Goal: Check status: Check status

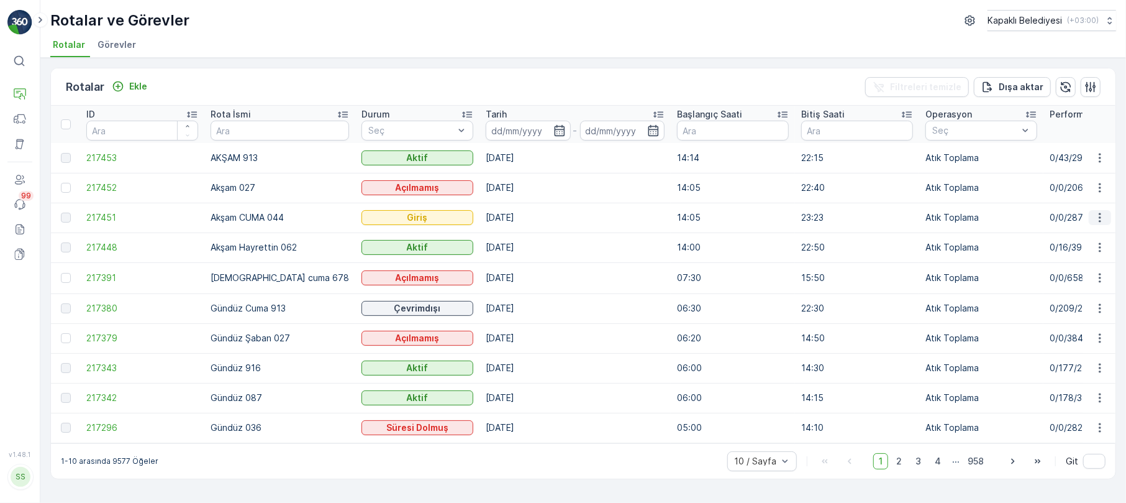
click at [1094, 212] on icon "button" at bounding box center [1100, 217] width 12 height 12
click at [1070, 250] on span "Rota Takibini Görüntüle" at bounding box center [1071, 253] width 98 height 12
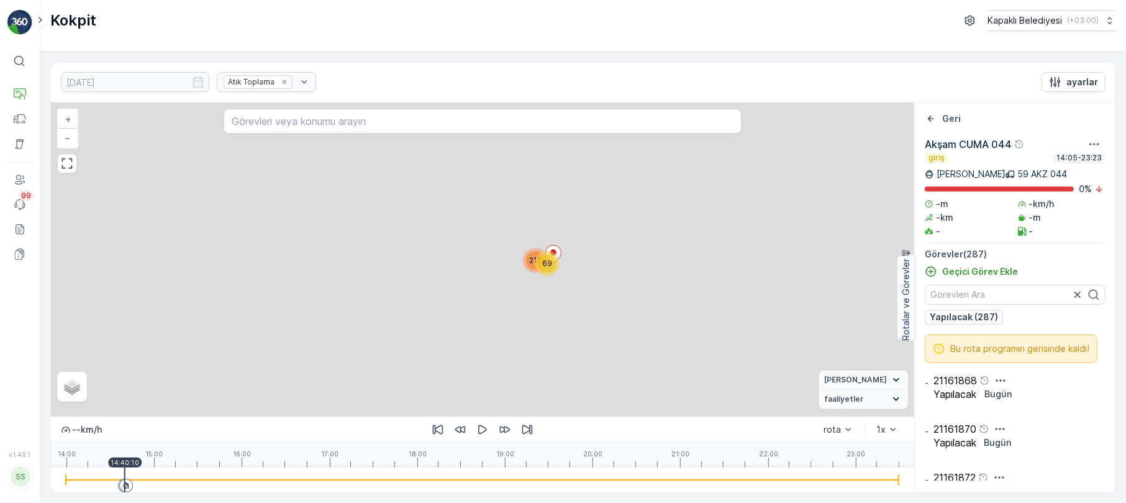
click at [125, 467] on div at bounding box center [483, 479] width 834 height 25
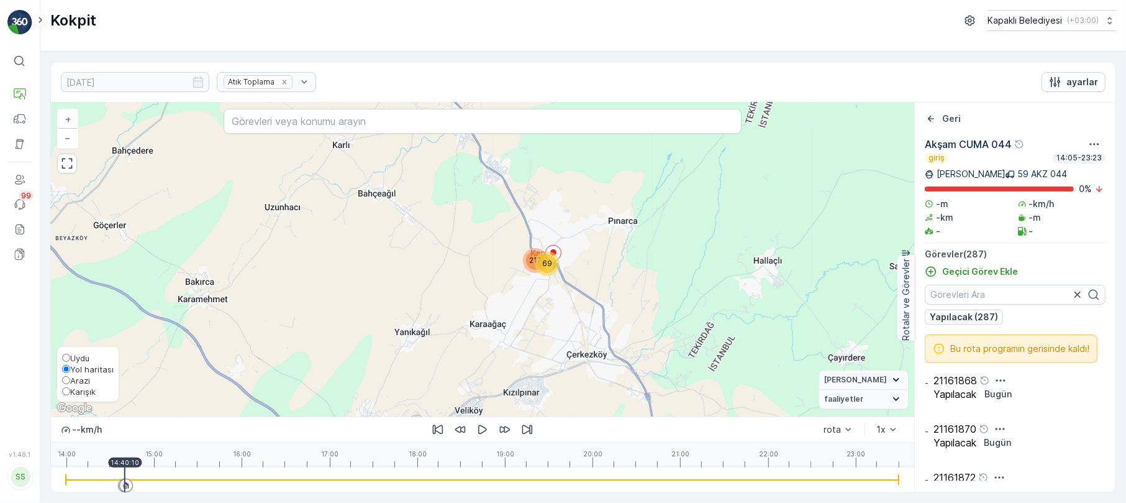
click at [61, 386] on div "Uydu Yol haritası Arazi Karışık" at bounding box center [88, 374] width 62 height 55
click at [65, 391] on input "Karışık" at bounding box center [66, 391] width 8 height 8
radio input "true"
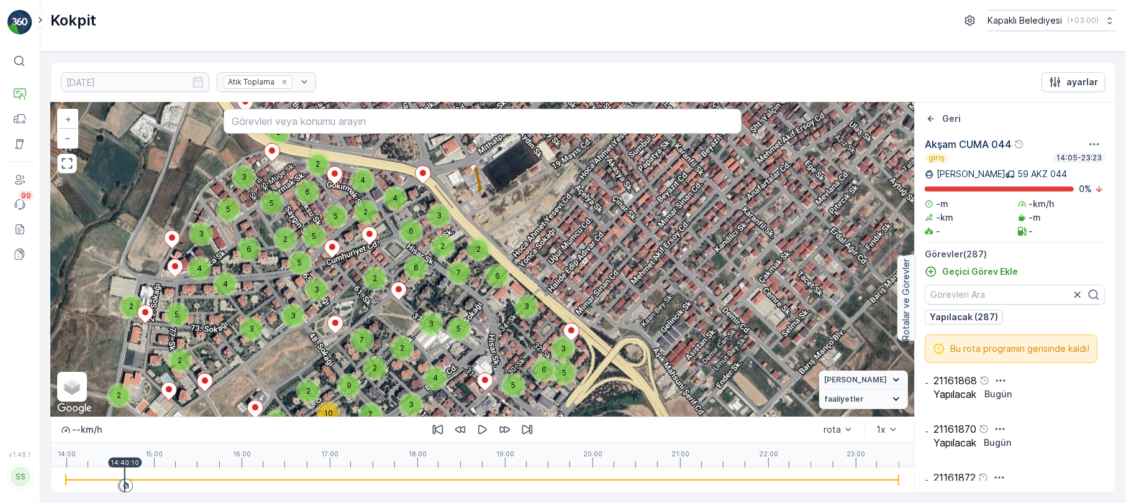
drag, startPoint x: 451, startPoint y: 227, endPoint x: 376, endPoint y: 317, distance: 117.3
click at [376, 317] on div "5 2 3 3 2 2 2 4 6 2 2 4 6 5 10 2 7 7 10 2 2 3 3 9 7 2 3 6 2 4 4 2 2 5 6 5 3 2 5…" at bounding box center [483, 260] width 864 height 314
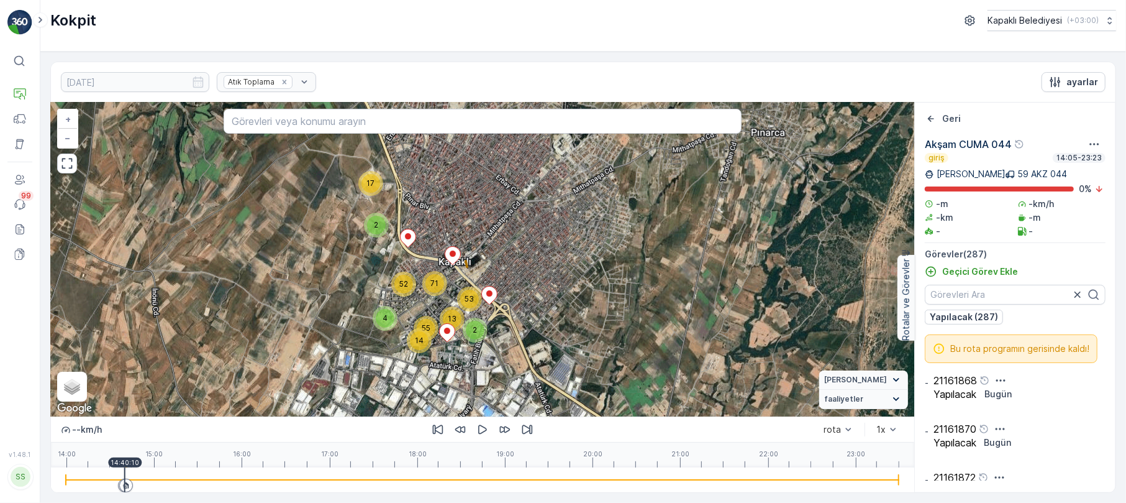
drag, startPoint x: 348, startPoint y: 312, endPoint x: 410, endPoint y: 312, distance: 62.1
click at [410, 312] on div "17 2 14 55 4 71 52 2 13 53 + − Uydu Yol haritası Arazi Karışık Leaflet Klavye k…" at bounding box center [483, 260] width 864 height 314
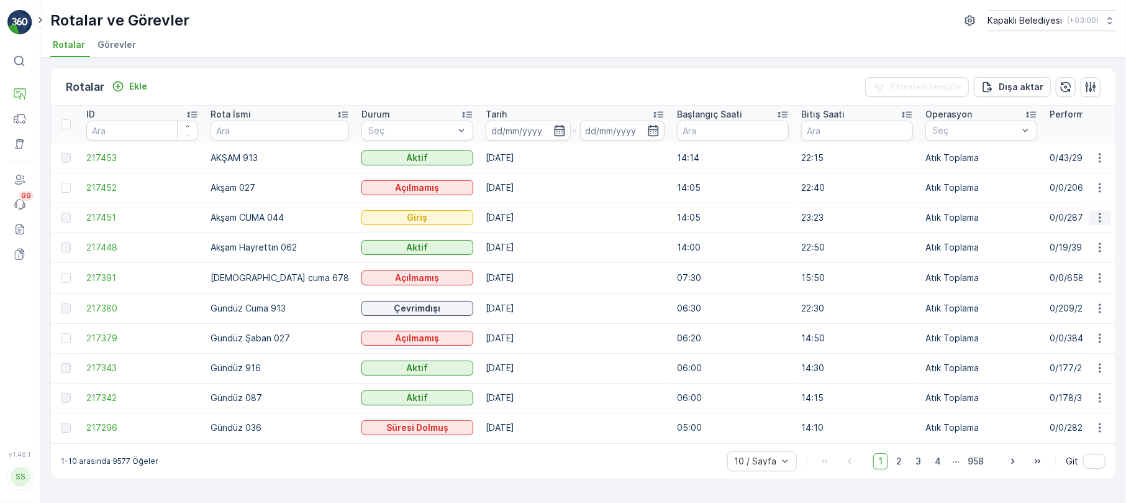
click at [1102, 217] on icon "button" at bounding box center [1100, 217] width 12 height 12
click at [592, 37] on ul "Rotalar Görevler" at bounding box center [578, 46] width 1056 height 21
